Goal: Task Accomplishment & Management: Manage account settings

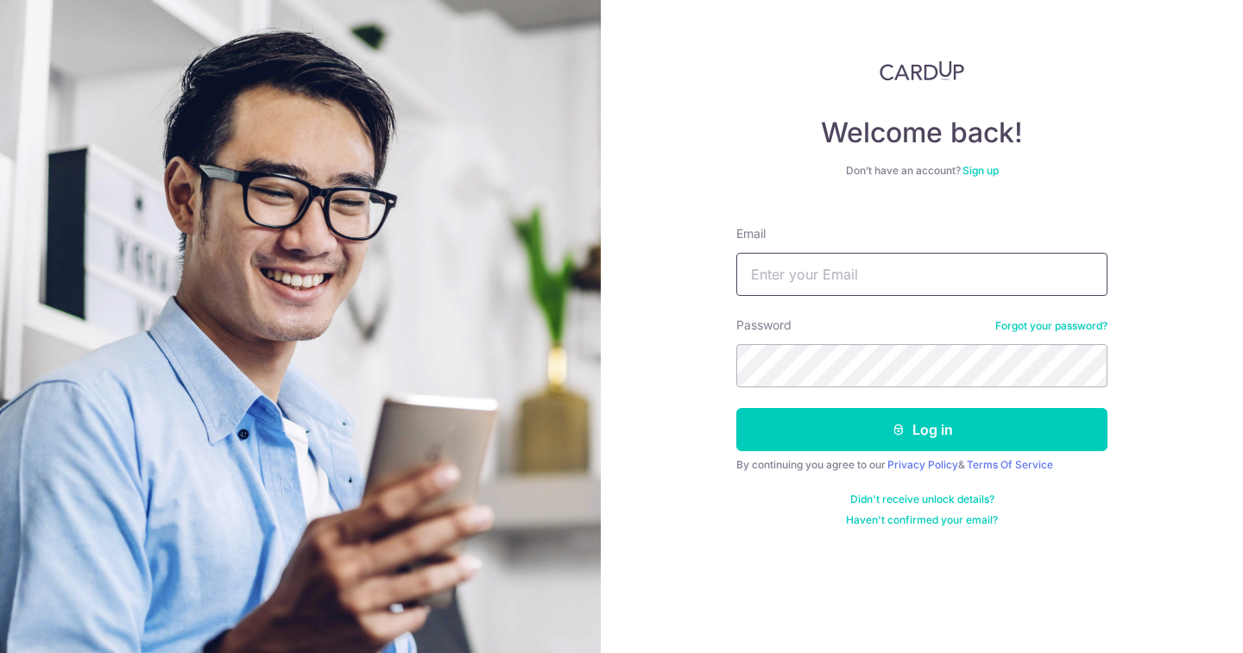
click at [932, 261] on input "Email" at bounding box center [921, 274] width 371 height 43
type input "[EMAIL_ADDRESS][DOMAIN_NAME]"
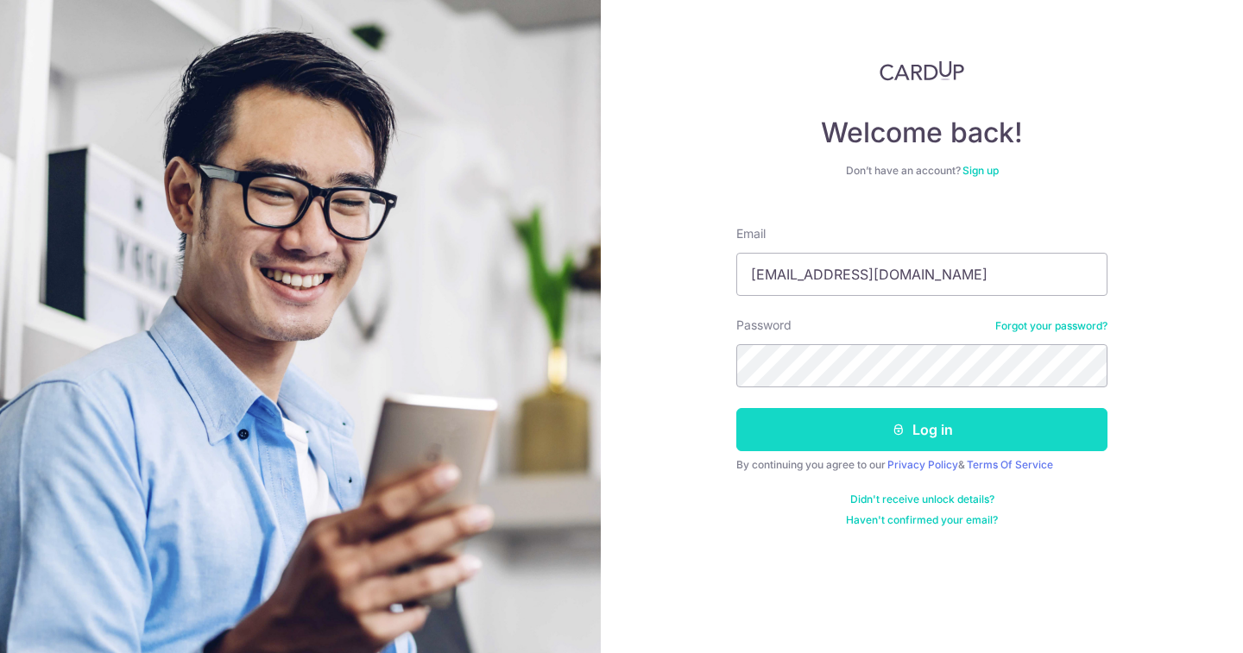
click at [890, 424] on button "Log in" at bounding box center [921, 429] width 371 height 43
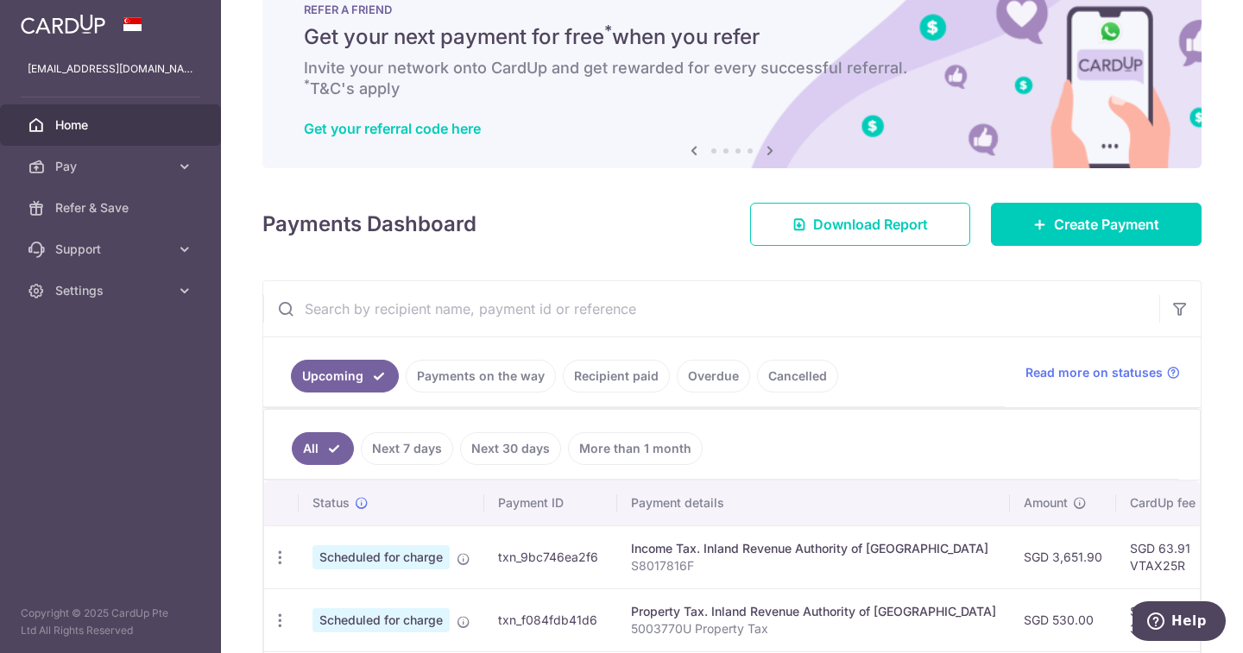
scroll to position [41, 0]
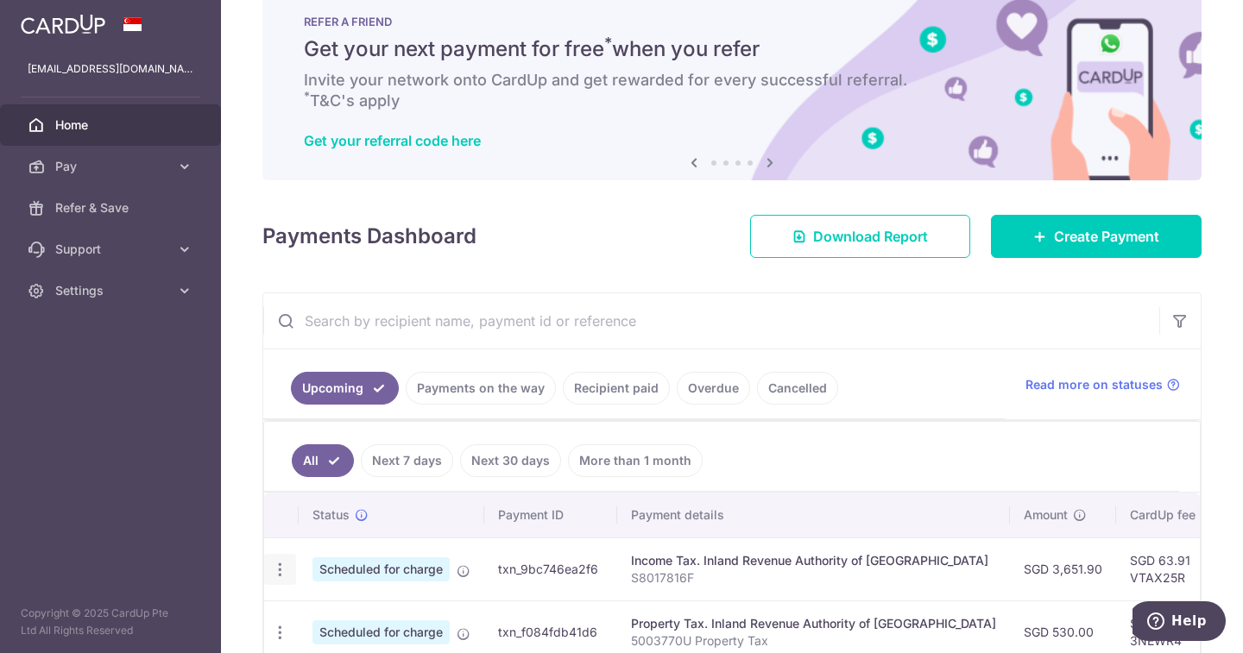
click at [287, 571] on icon "button" at bounding box center [280, 570] width 18 height 18
click at [344, 610] on span "Update payment" at bounding box center [371, 617] width 117 height 21
radio input "true"
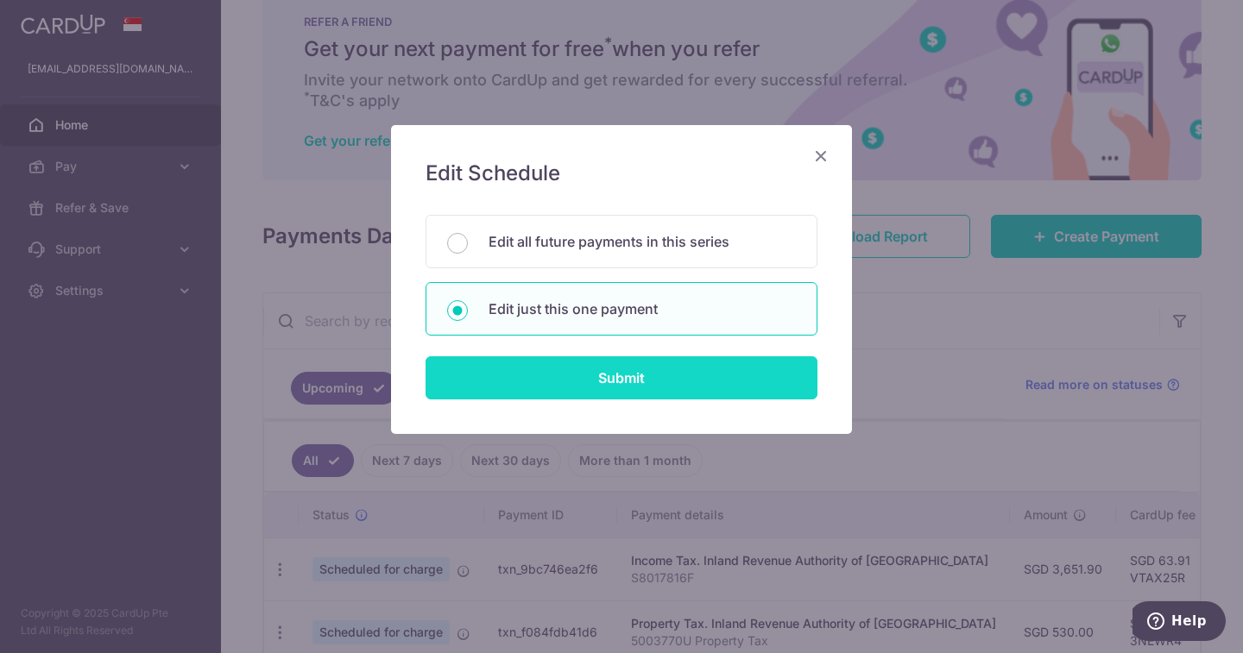
click at [624, 374] on input "Submit" at bounding box center [621, 377] width 392 height 43
radio input "true"
type input "3,651.90"
type input "[DATE]"
type input "S8017816F"
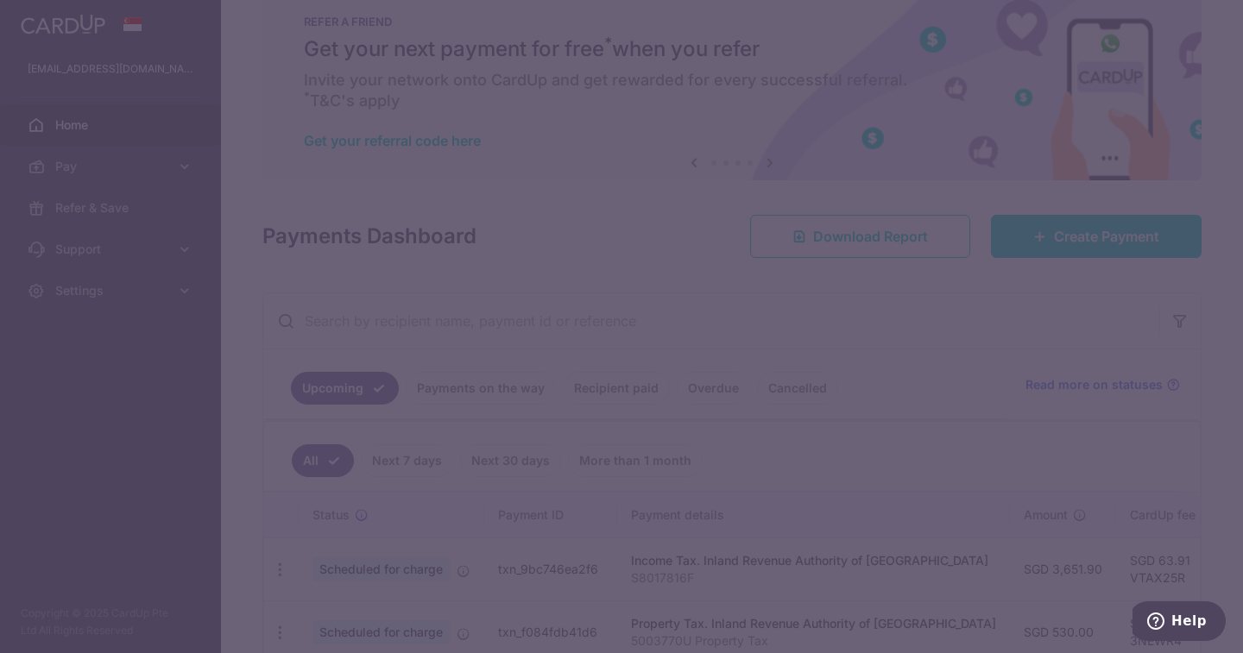
type input "VTAX25R"
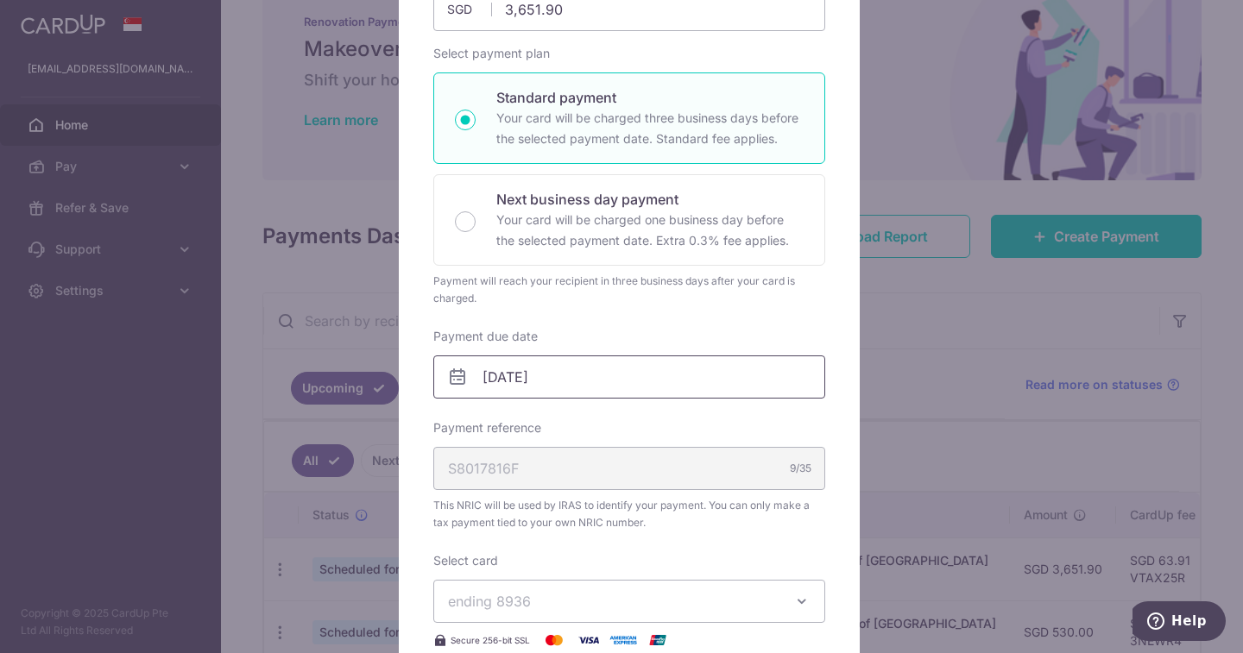
scroll to position [0, 0]
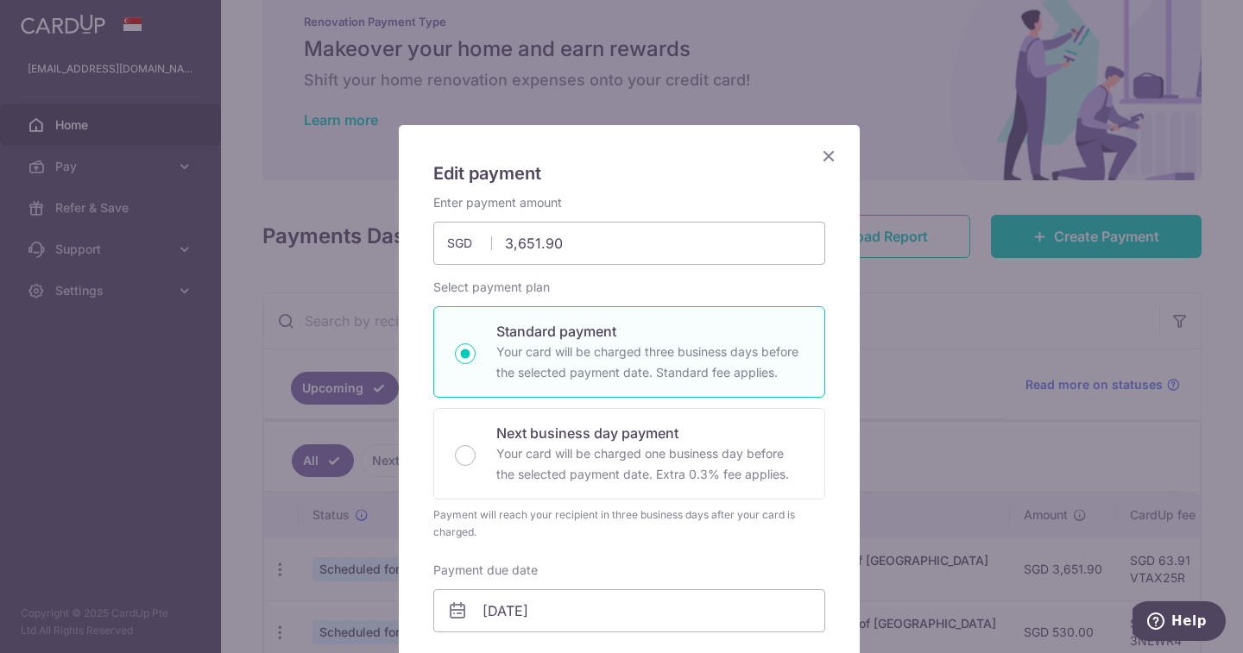
click at [820, 155] on icon "Close" at bounding box center [828, 156] width 21 height 22
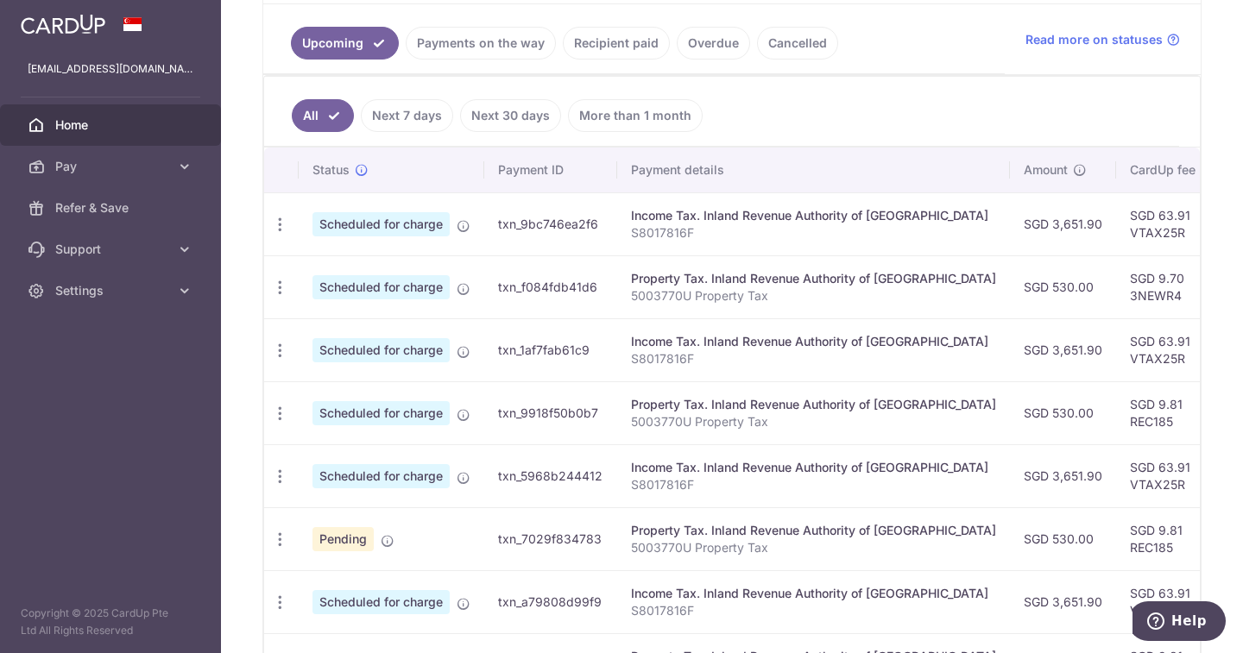
click at [614, 41] on link "Recipient paid" at bounding box center [616, 43] width 107 height 33
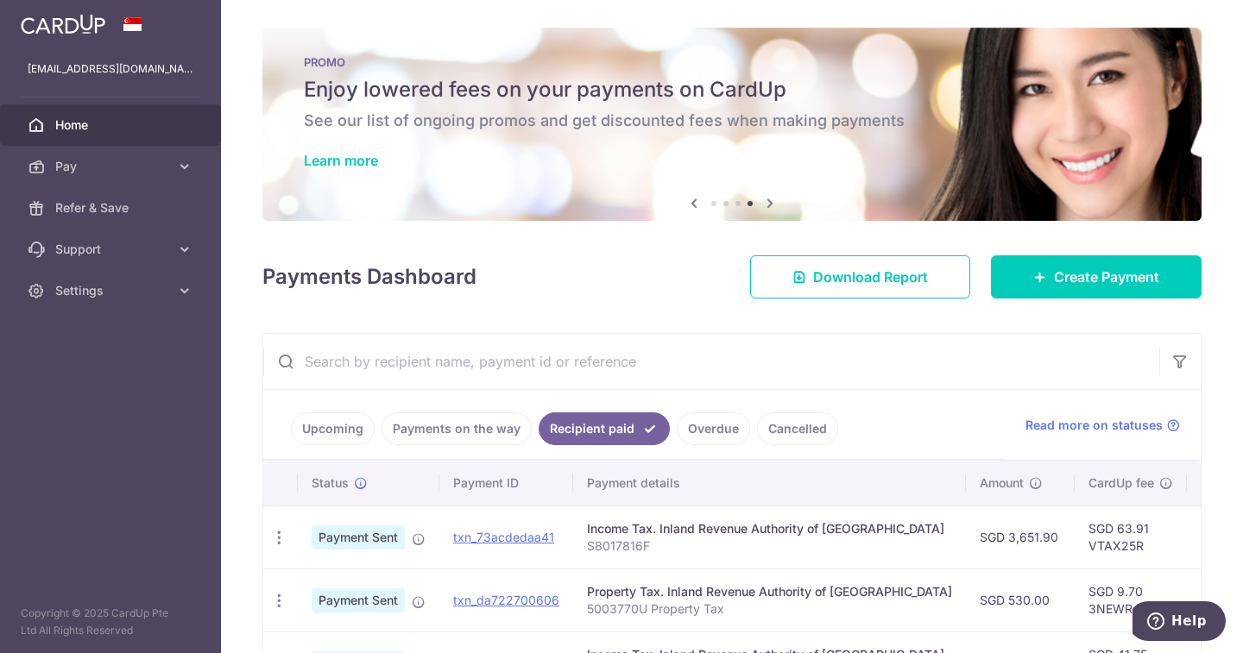
click at [450, 426] on link "Payments on the way" at bounding box center [456, 429] width 150 height 33
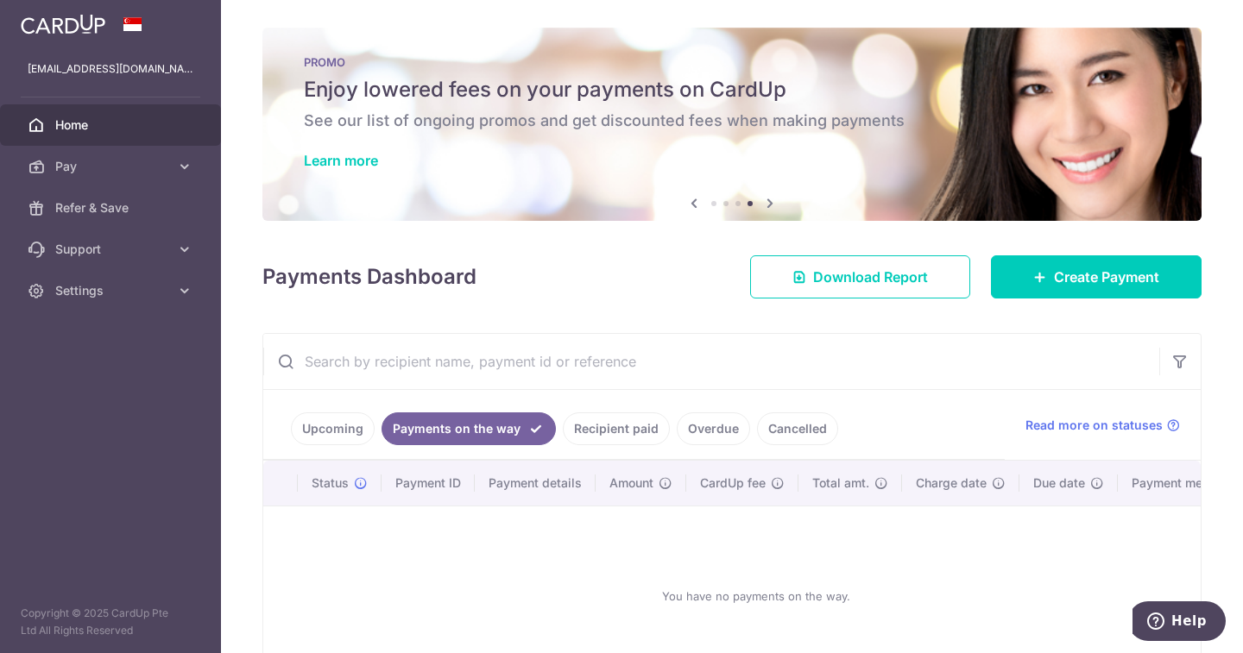
click at [353, 425] on link "Upcoming" at bounding box center [333, 429] width 84 height 33
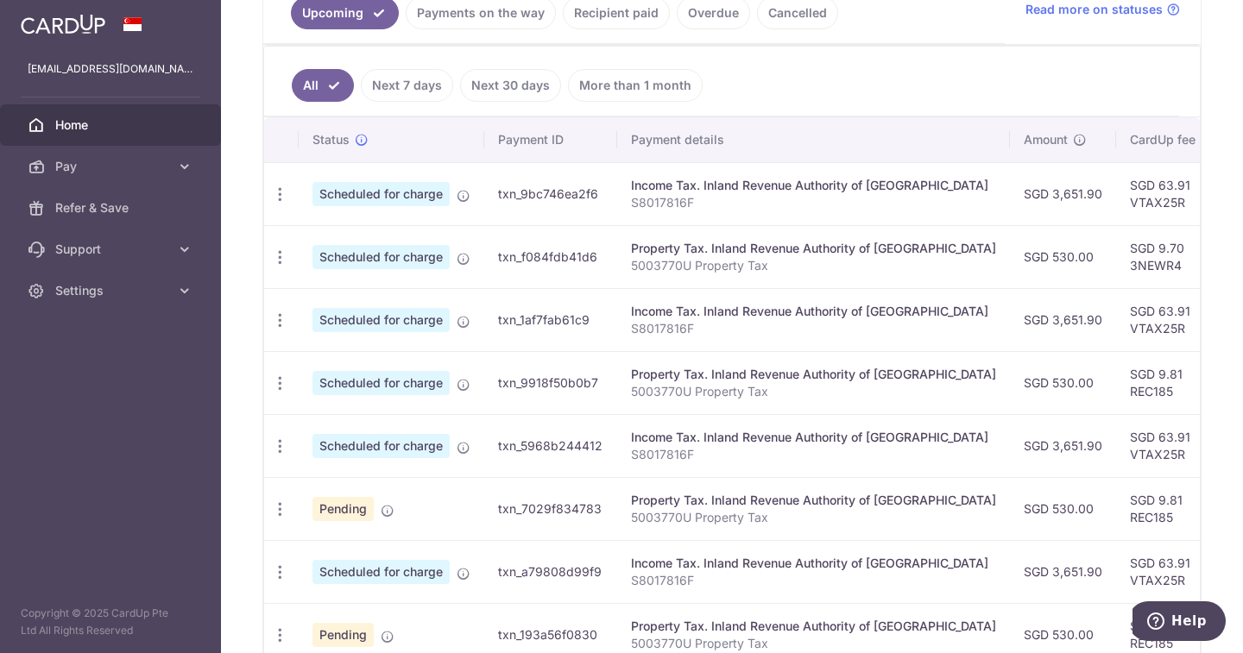
scroll to position [518, 0]
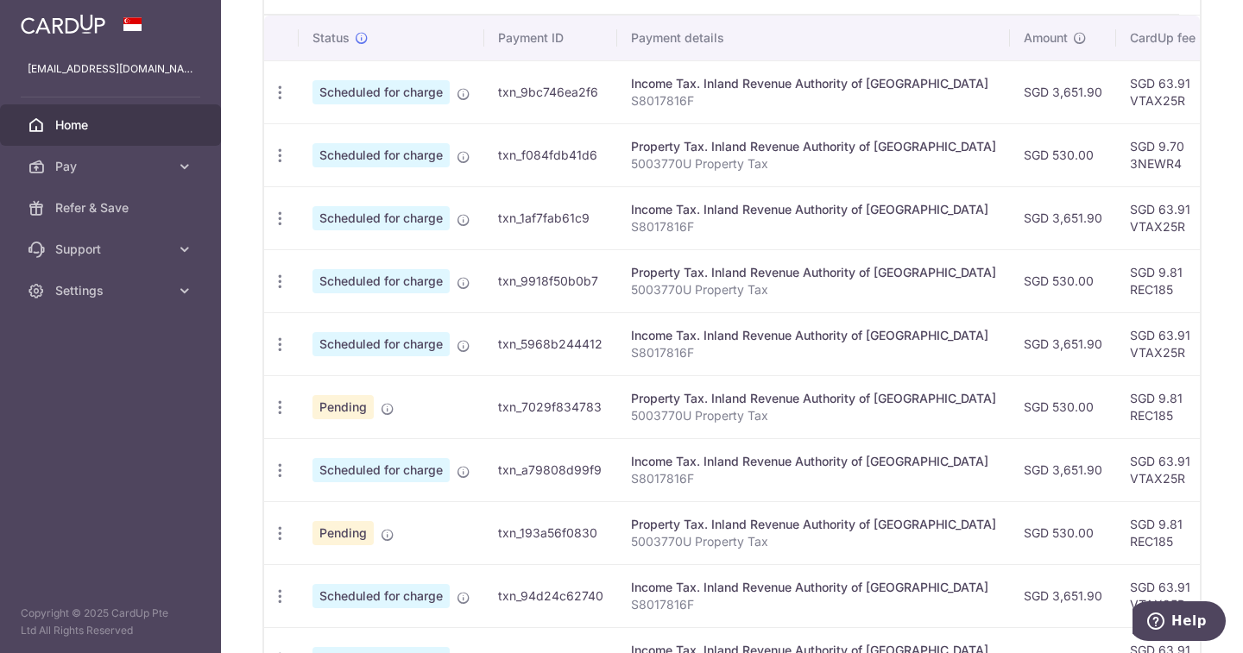
click at [74, 118] on span "Home" at bounding box center [112, 125] width 114 height 17
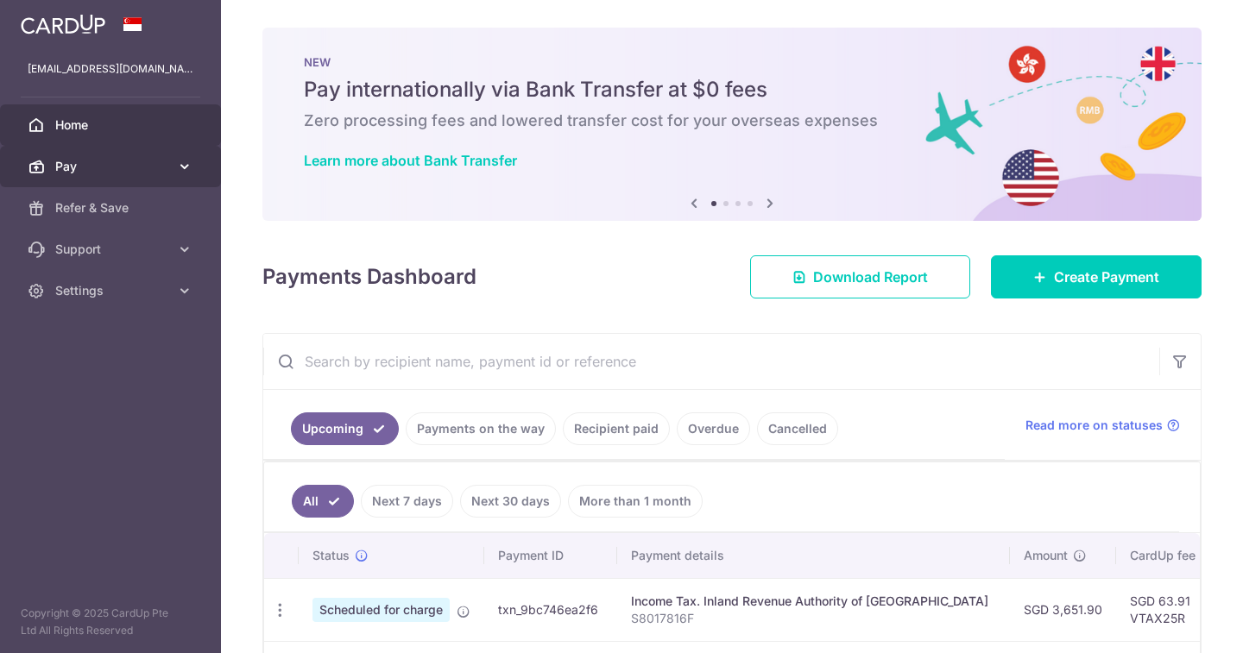
click at [181, 167] on icon at bounding box center [184, 166] width 17 height 17
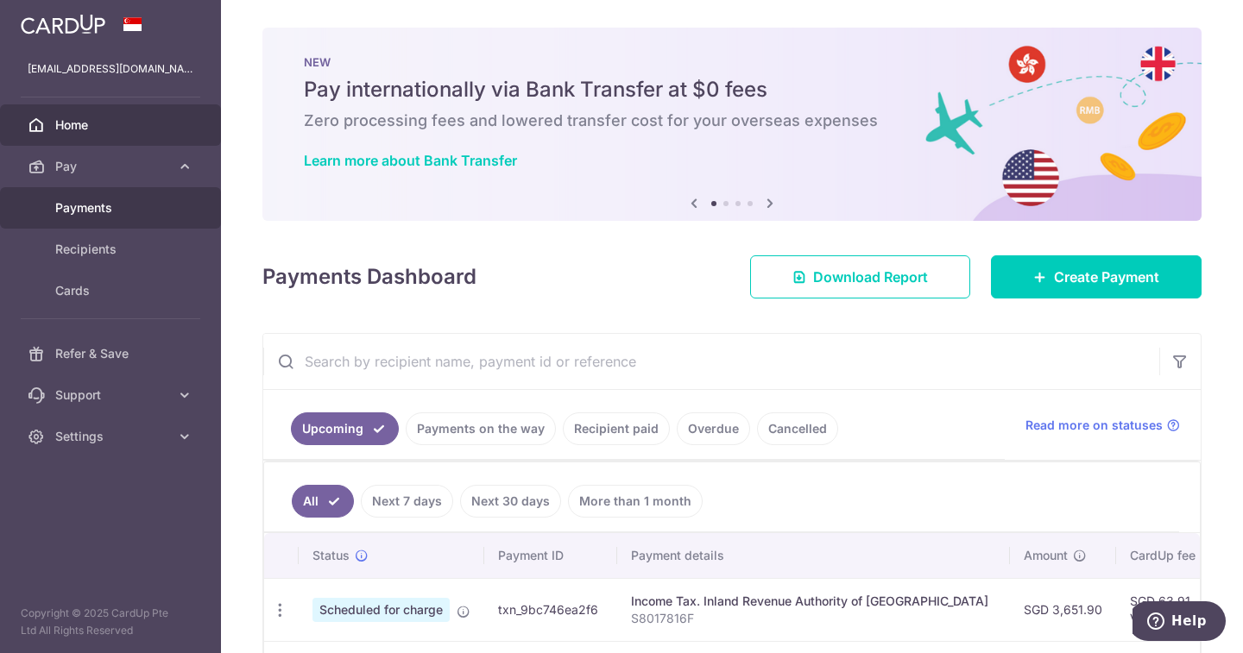
click at [117, 203] on span "Payments" at bounding box center [112, 207] width 114 height 17
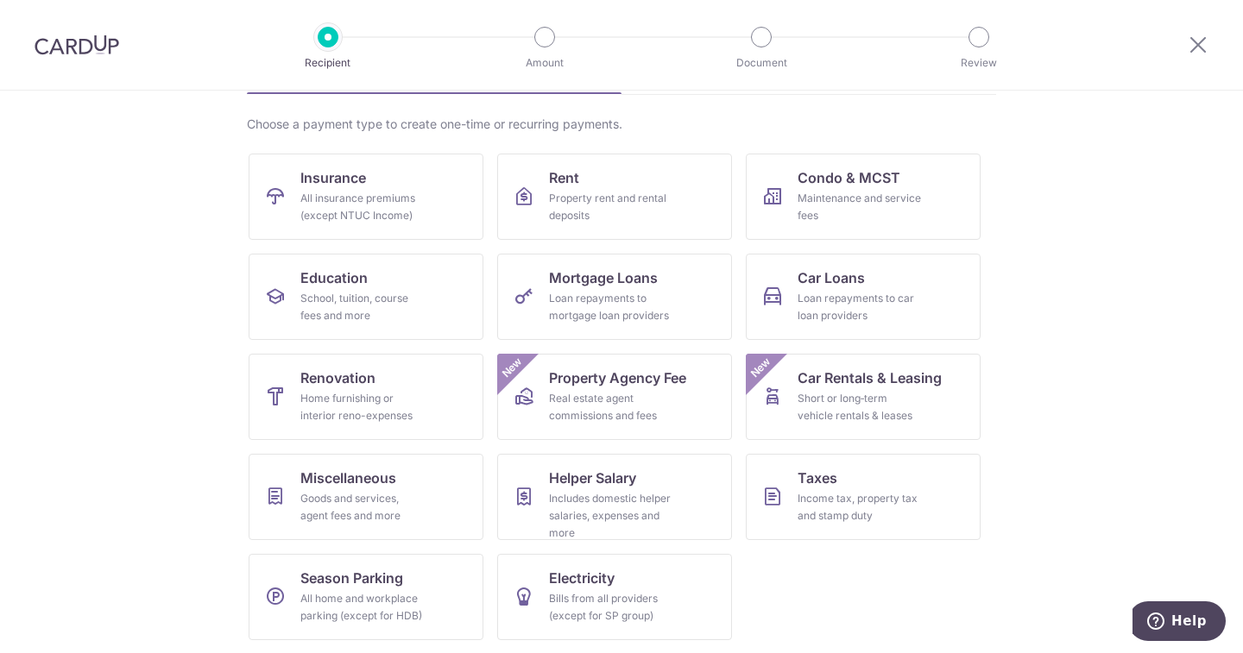
scroll to position [119, 0]
click at [334, 481] on span "Miscellaneous" at bounding box center [348, 477] width 96 height 21
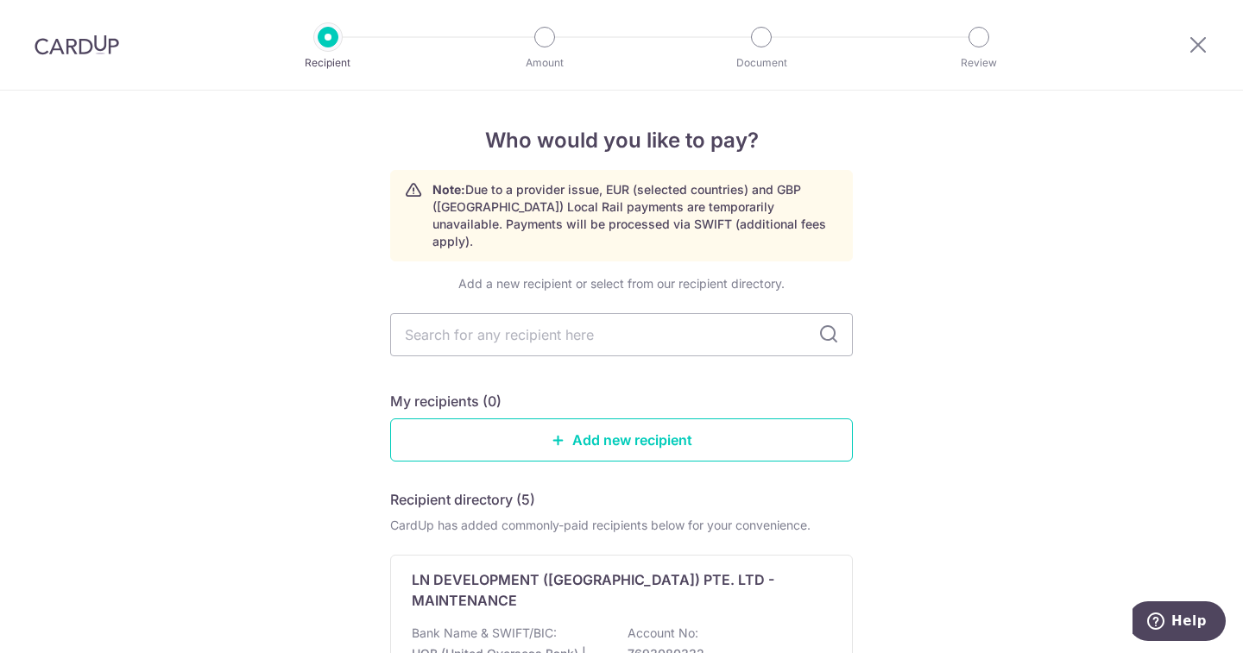
click at [72, 52] on img at bounding box center [77, 45] width 85 height 21
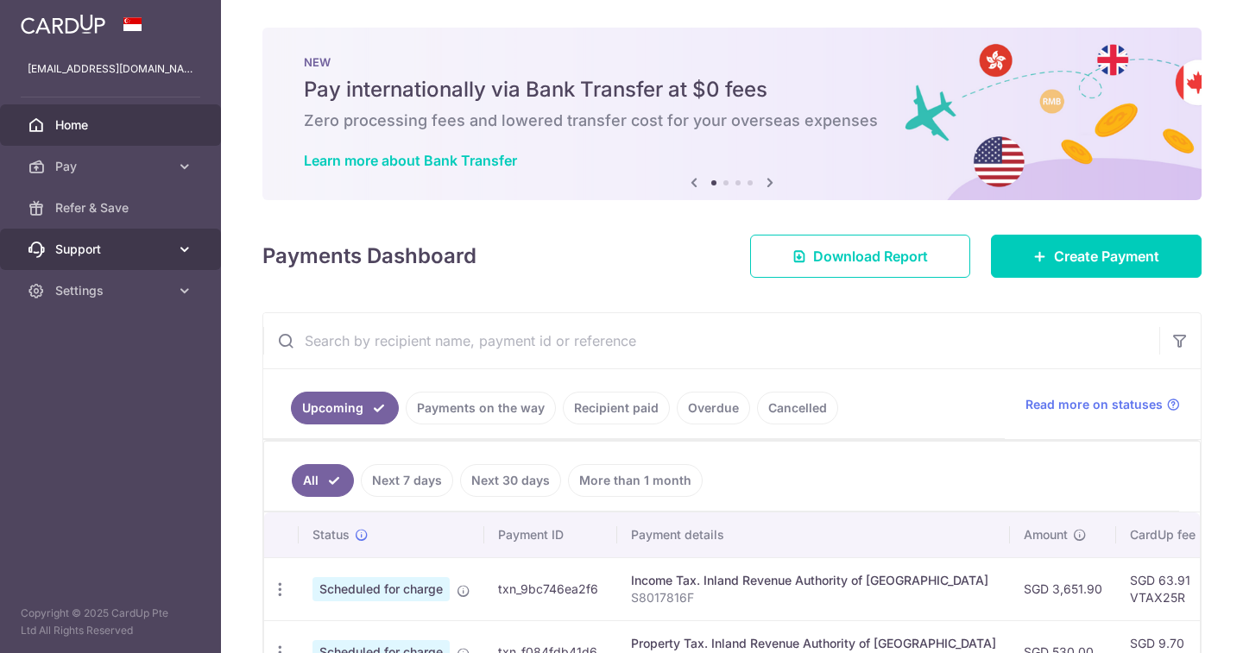
click at [190, 248] on icon at bounding box center [184, 249] width 17 height 17
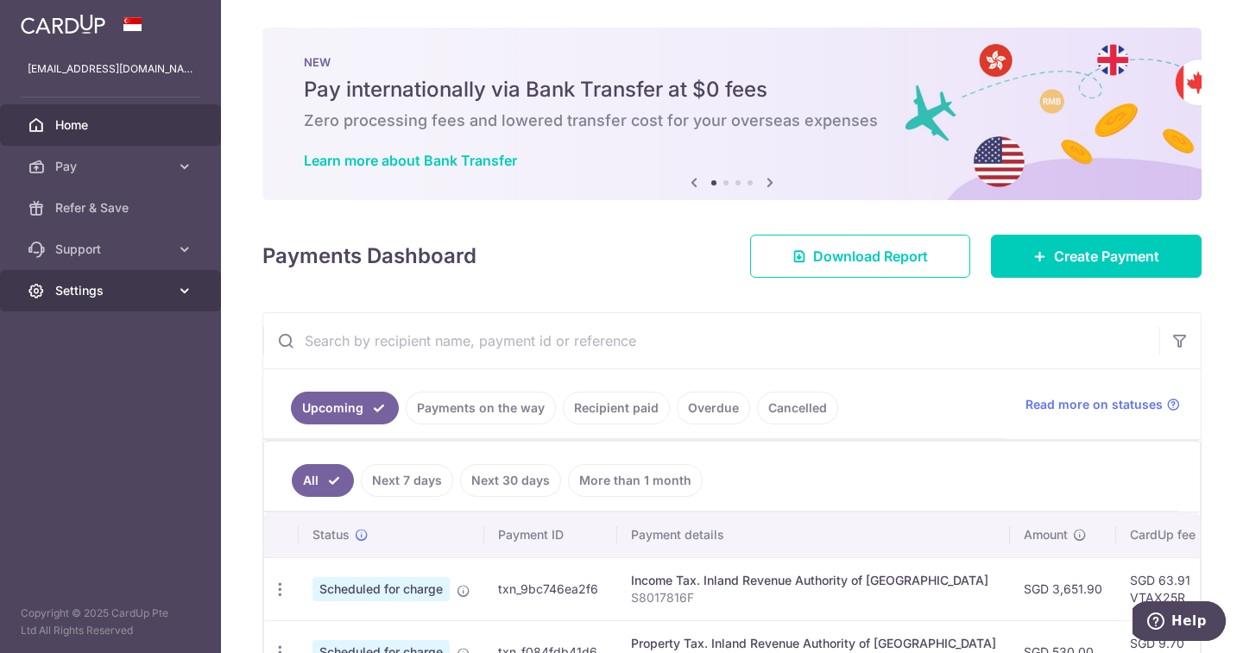
click at [189, 299] on link "Settings" at bounding box center [110, 290] width 221 height 41
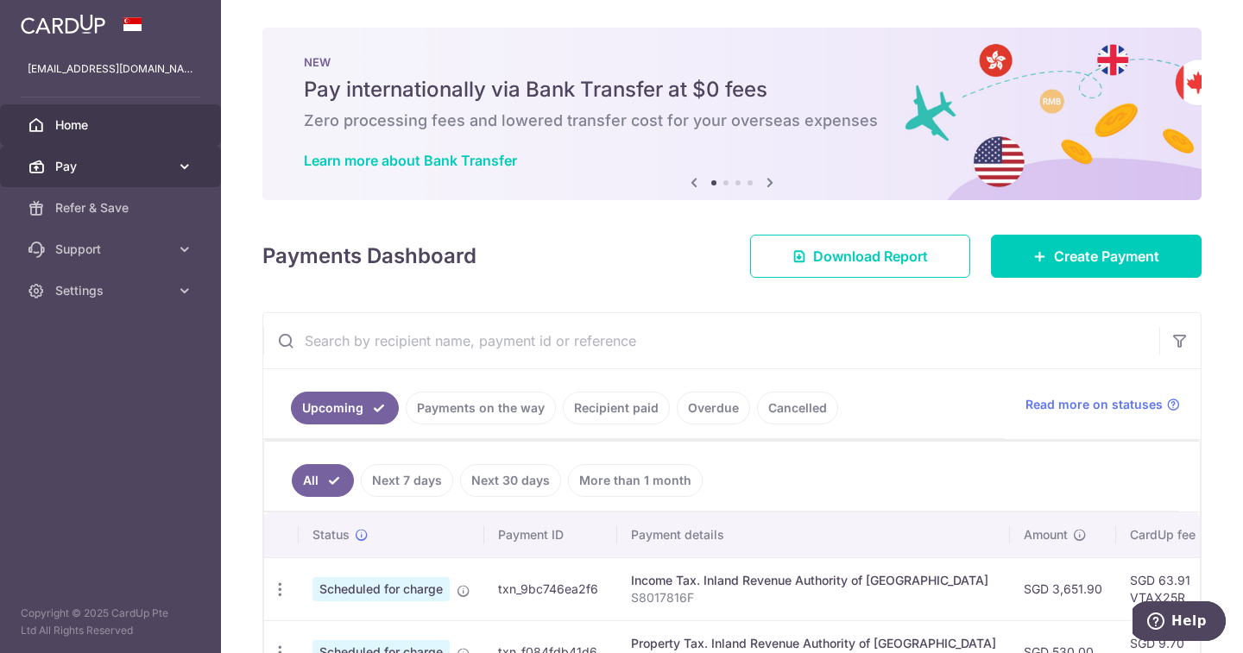
click at [190, 165] on icon at bounding box center [184, 166] width 17 height 17
